Goal: Task Accomplishment & Management: Manage account settings

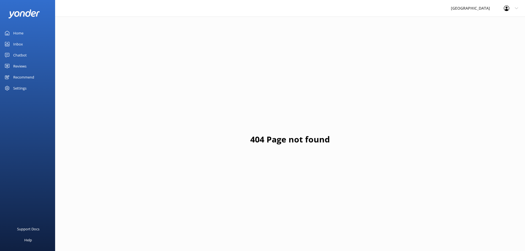
click at [16, 65] on div "Reviews" at bounding box center [19, 66] width 13 height 11
